Goal: Information Seeking & Learning: Learn about a topic

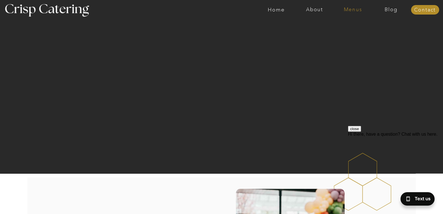
click at [345, 10] on nav "Menus" at bounding box center [353, 10] width 38 height 6
click at [343, 25] on nav "Summer (Mar-Aug)" at bounding box center [354, 25] width 50 height 5
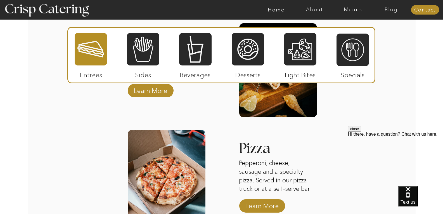
scroll to position [713, 0]
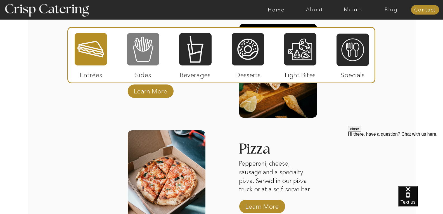
click at [137, 65] on div at bounding box center [143, 49] width 32 height 34
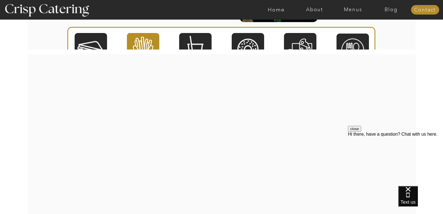
scroll to position [909, 0]
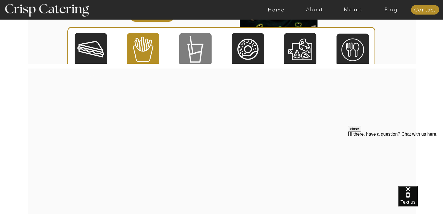
click at [189, 50] on div at bounding box center [195, 49] width 32 height 34
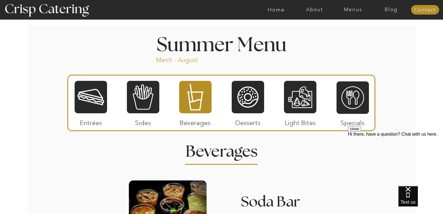
scroll to position [453, 0]
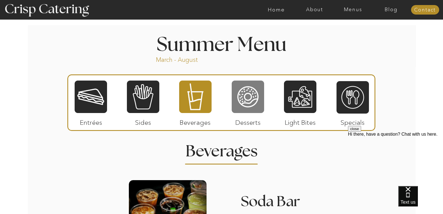
click at [239, 88] on div at bounding box center [248, 97] width 32 height 34
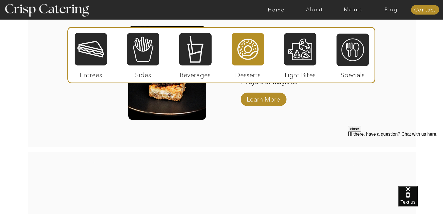
scroll to position [833, 0]
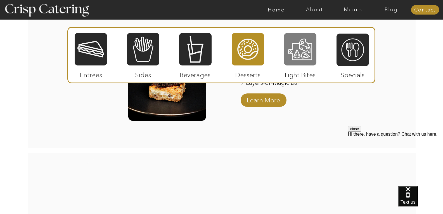
click at [295, 51] on div at bounding box center [300, 49] width 32 height 34
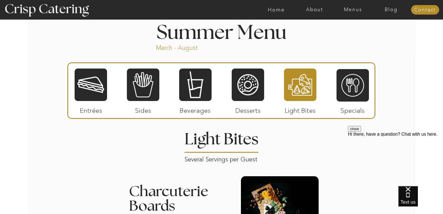
scroll to position [466, 0]
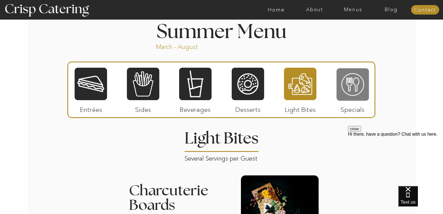
click at [357, 79] on div at bounding box center [352, 85] width 32 height 34
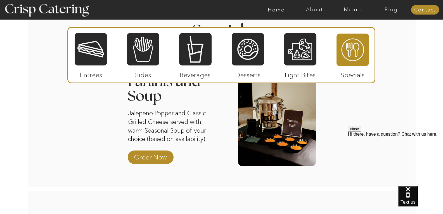
scroll to position [572, 0]
